Goal: Transaction & Acquisition: Book appointment/travel/reservation

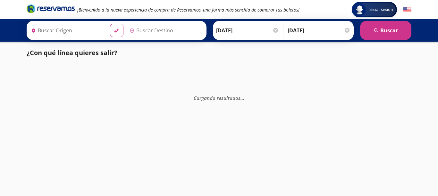
type input "Acapulco, [GEOGRAPHIC_DATA]"
type input "[GEOGRAPHIC_DATA], [GEOGRAPHIC_DATA]"
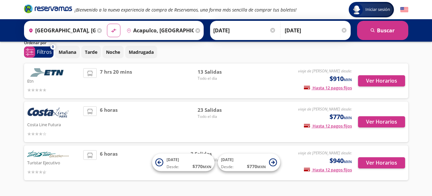
scroll to position [13, 0]
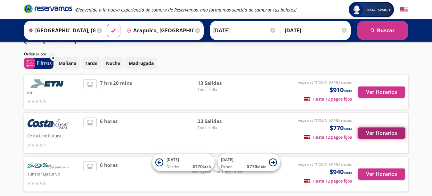
click at [381, 133] on button "Ver Horarios" at bounding box center [381, 133] width 47 height 11
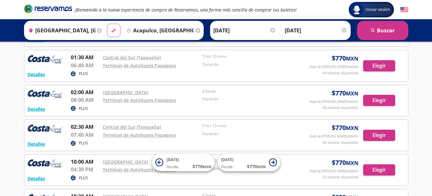
scroll to position [128, 0]
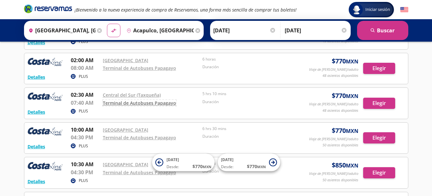
click at [166, 100] on div "Terminal de Autobuses Papagayo" at bounding box center [151, 103] width 97 height 8
click at [379, 103] on button "Elegir" at bounding box center [380, 103] width 32 height 11
